Goal: Task Accomplishment & Management: Manage account settings

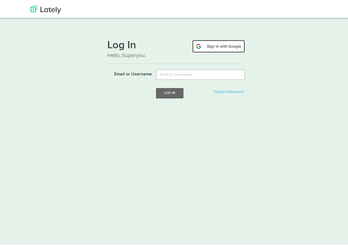
click at [207, 46] on img at bounding box center [218, 45] width 52 height 13
click at [219, 43] on img at bounding box center [218, 45] width 52 height 13
click at [200, 43] on img at bounding box center [218, 45] width 52 height 13
click at [195, 46] on img at bounding box center [218, 45] width 52 height 13
type input "[EMAIL_ADDRESS][DOMAIN_NAME]"
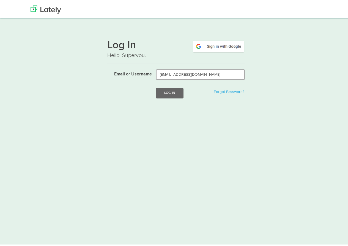
click at [156, 87] on button "Log In" at bounding box center [169, 92] width 27 height 10
